Goal: Task Accomplishment & Management: Use online tool/utility

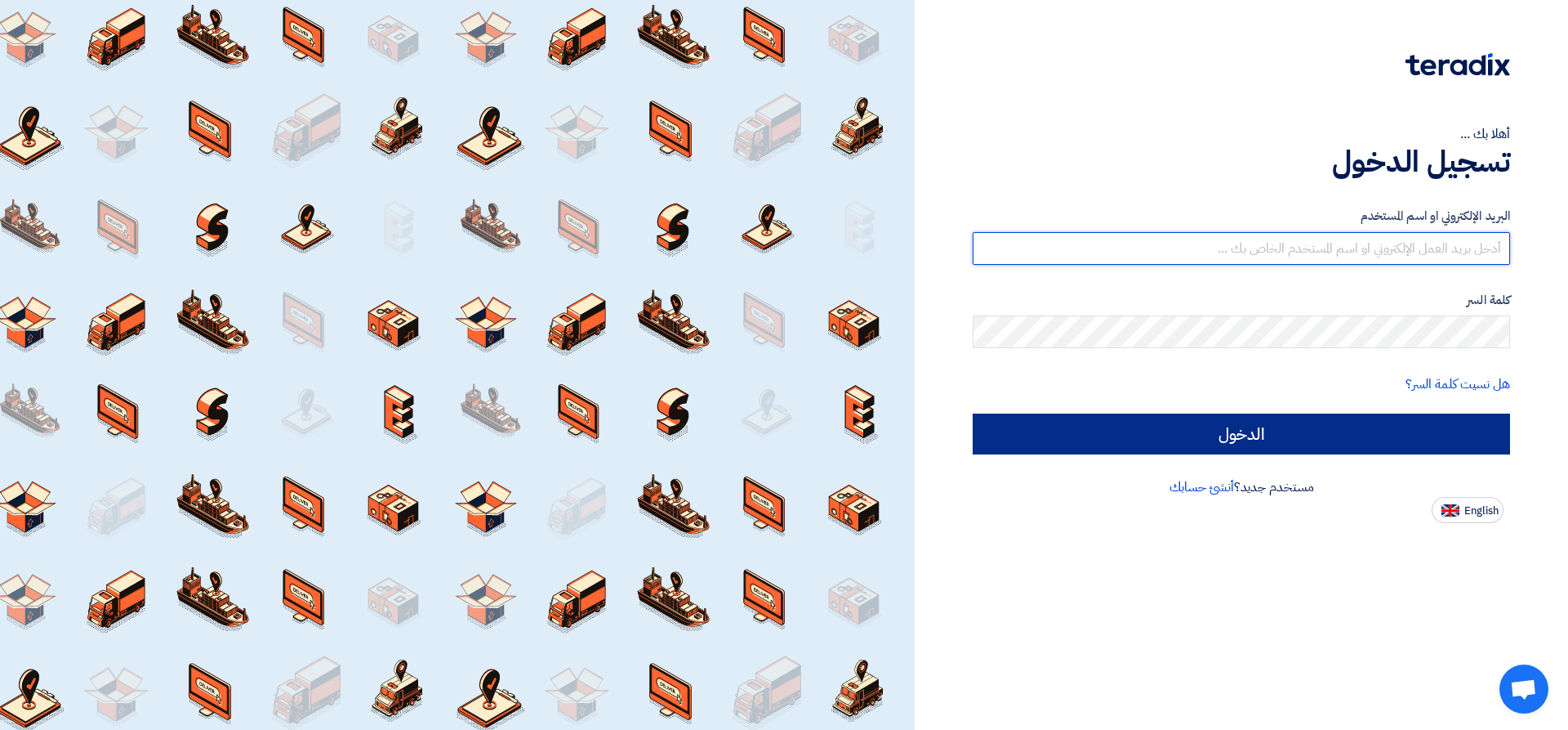
type input "[EMAIL_ADDRESS][DOMAIN_NAME]"
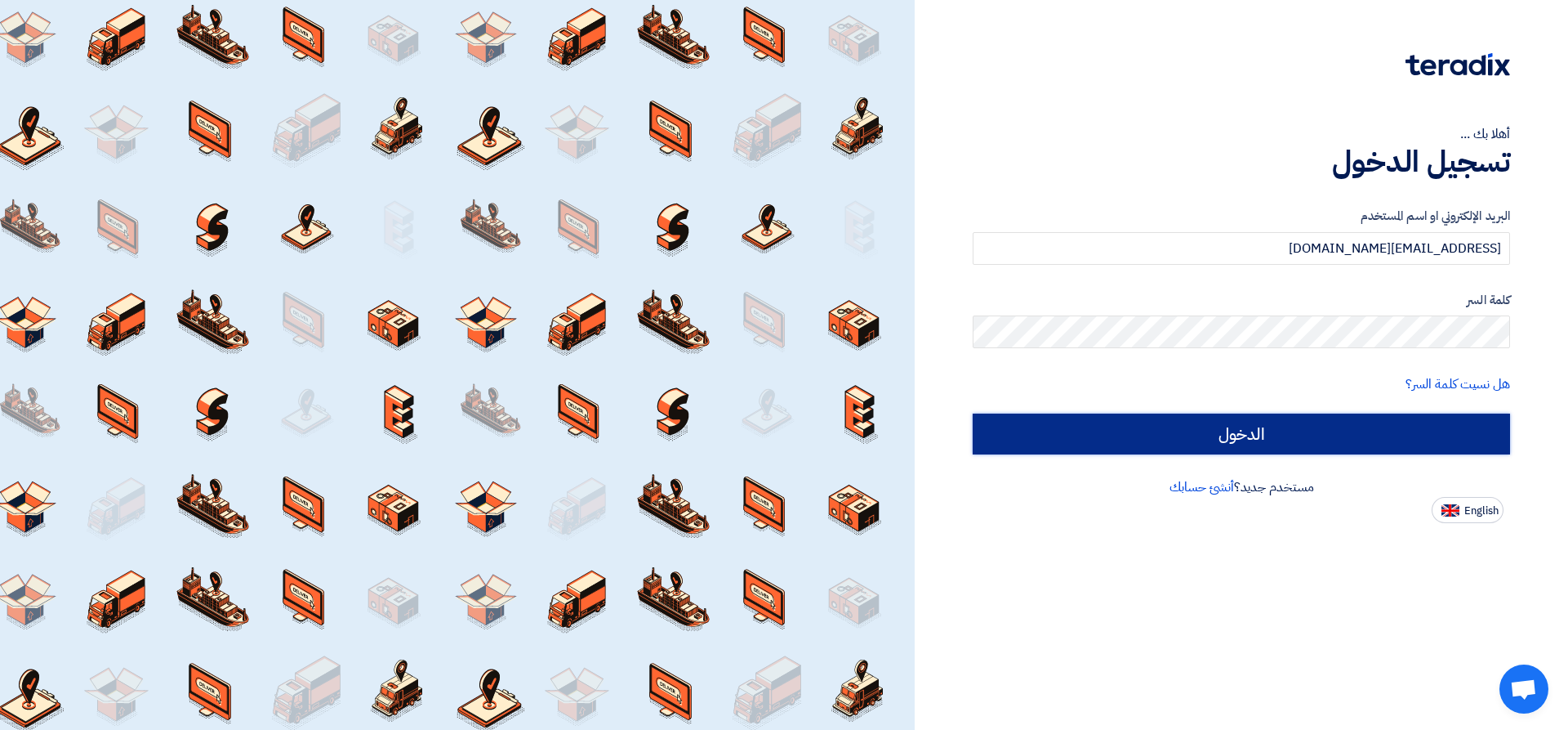
click at [1202, 424] on input "الدخول" at bounding box center [1241, 433] width 537 height 41
type input "Sign in"
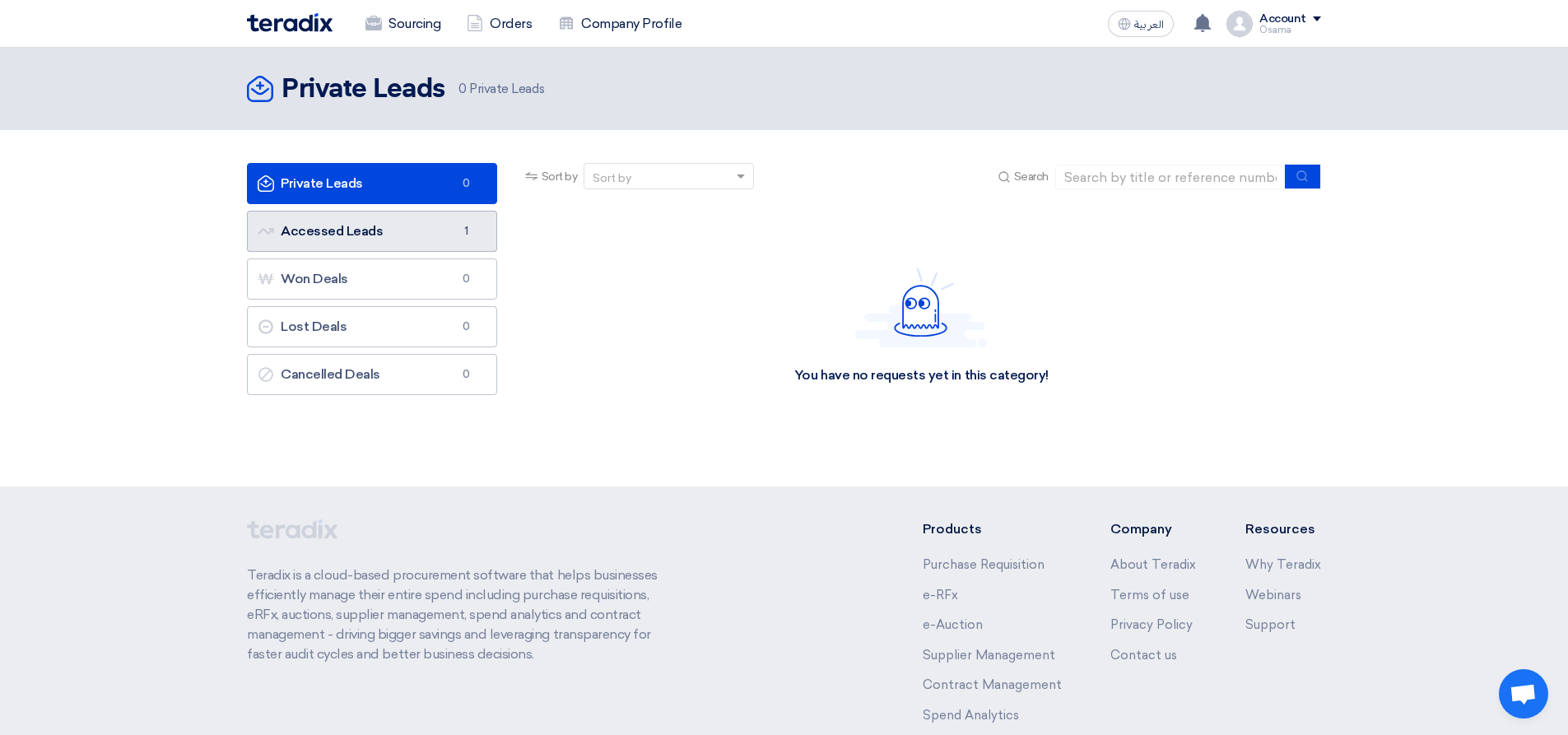
click at [378, 237] on link "Accessed Leads Accessed Leads 1" at bounding box center [372, 230] width 250 height 41
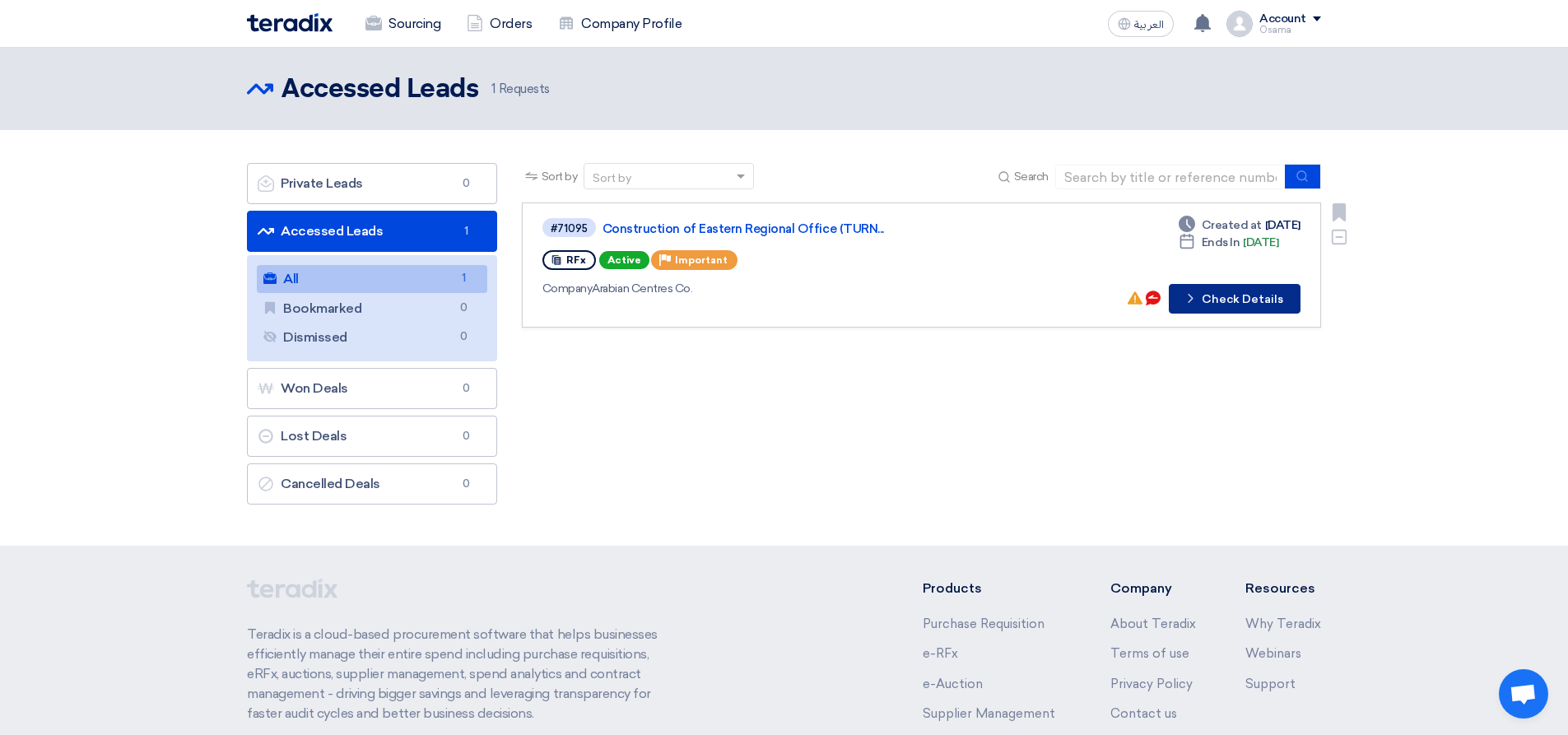
click at [1253, 294] on button "Check details Check Details" at bounding box center [1234, 298] width 131 height 30
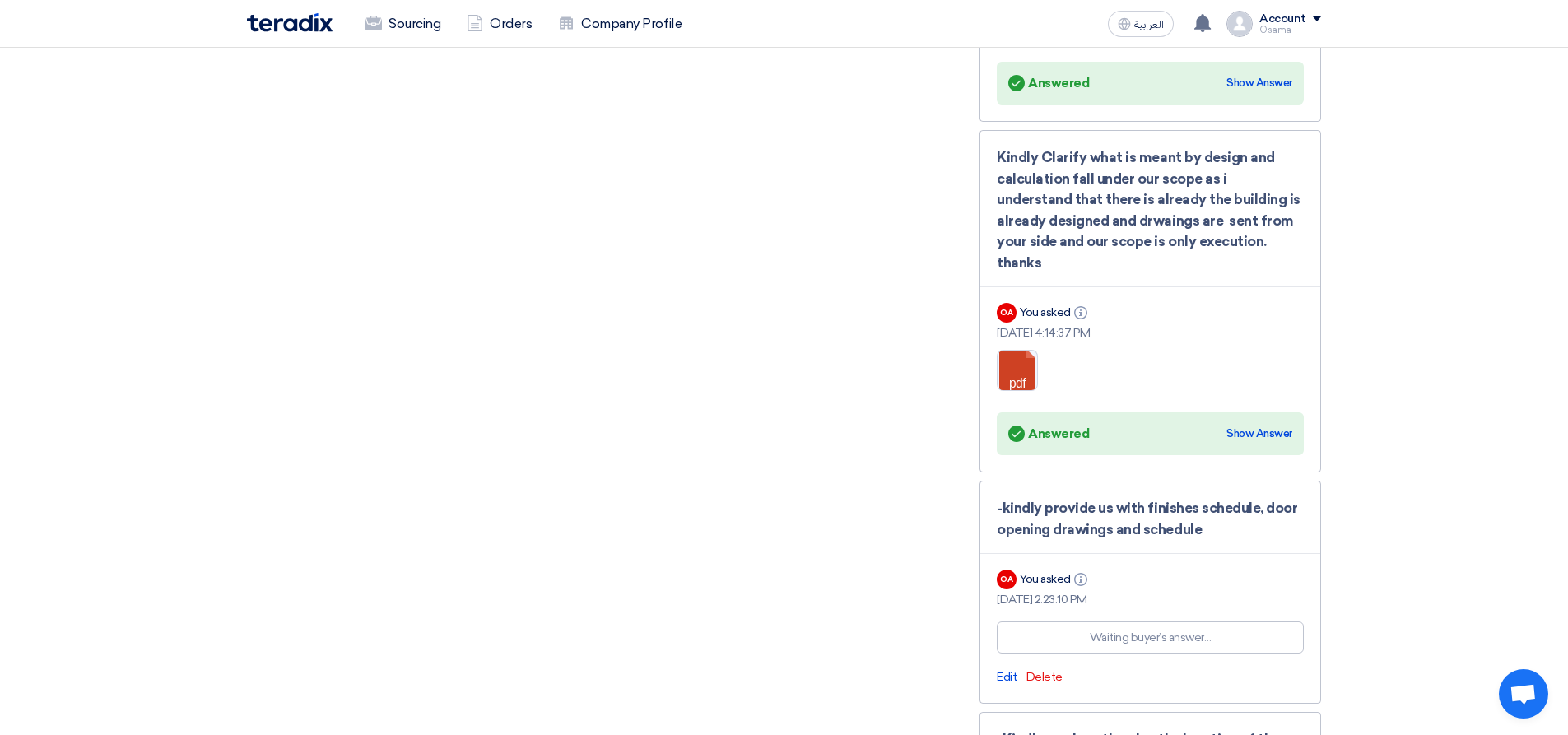
scroll to position [2550, 0]
